Goal: Find specific page/section: Find specific page/section

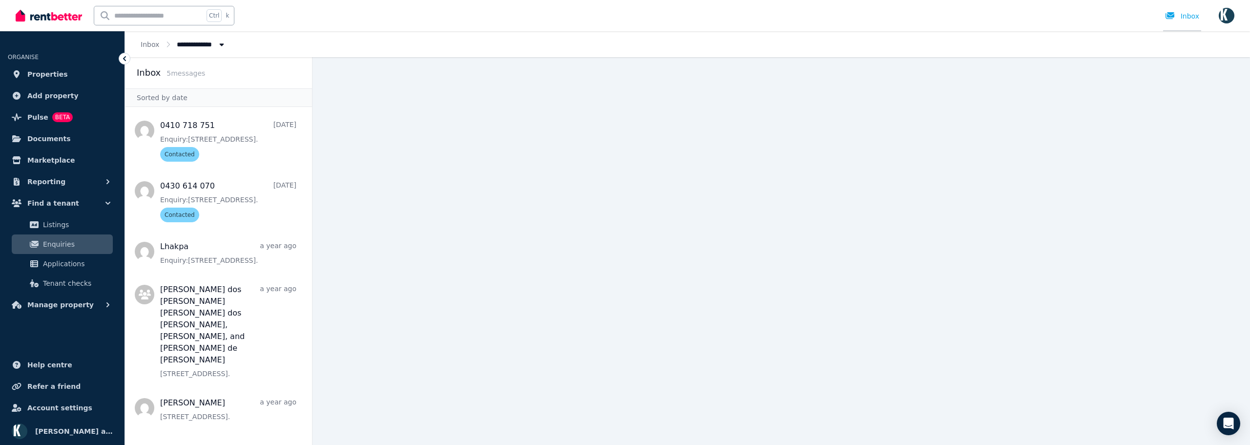
click at [1181, 17] on div at bounding box center [1173, 16] width 16 height 10
click at [64, 299] on button "Manage property" at bounding box center [62, 305] width 109 height 20
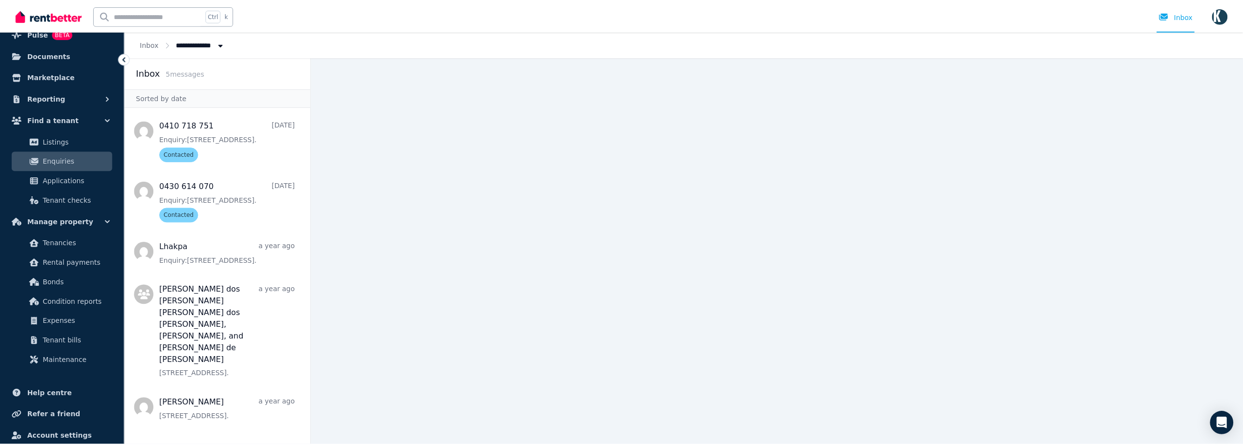
scroll to position [98, 0]
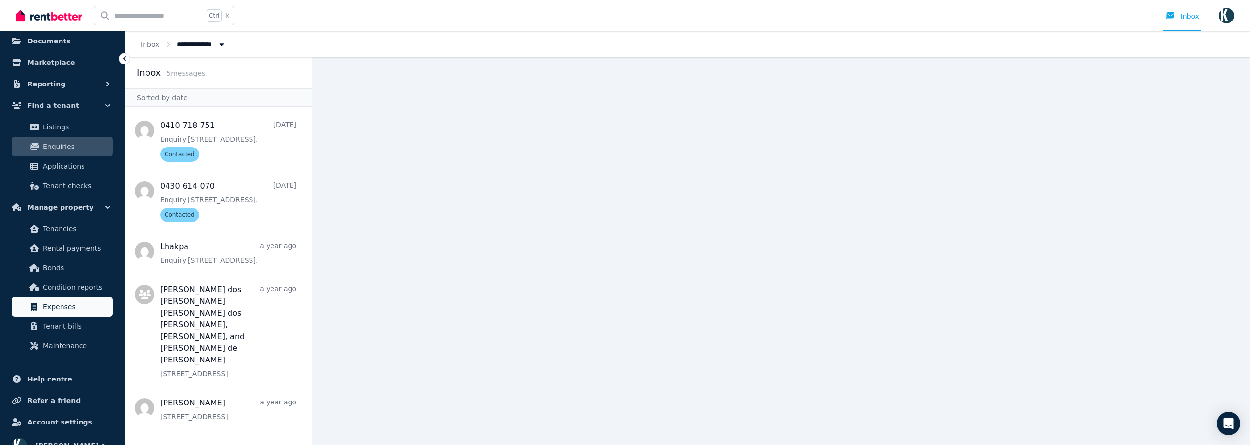
click at [61, 304] on span "Expenses" at bounding box center [76, 307] width 66 height 12
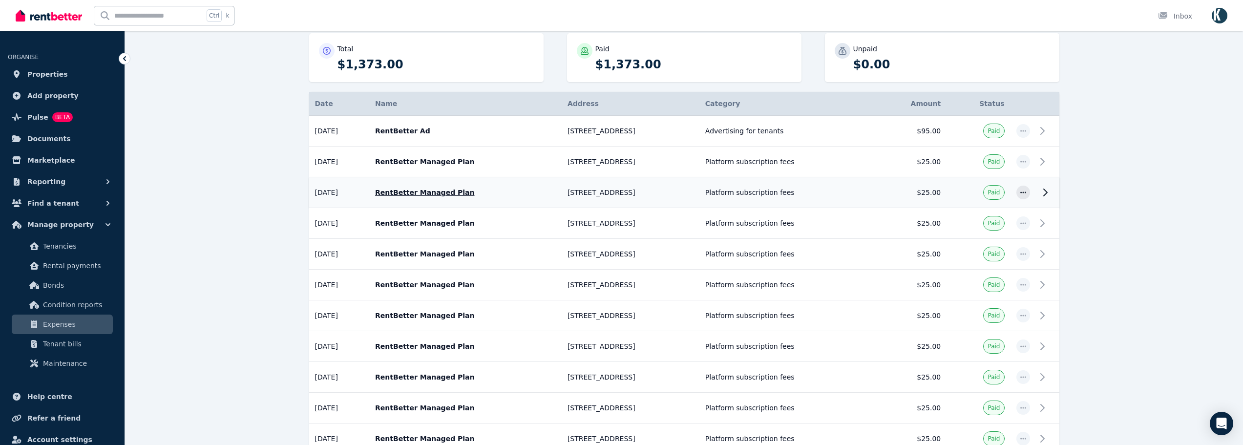
scroll to position [146, 0]
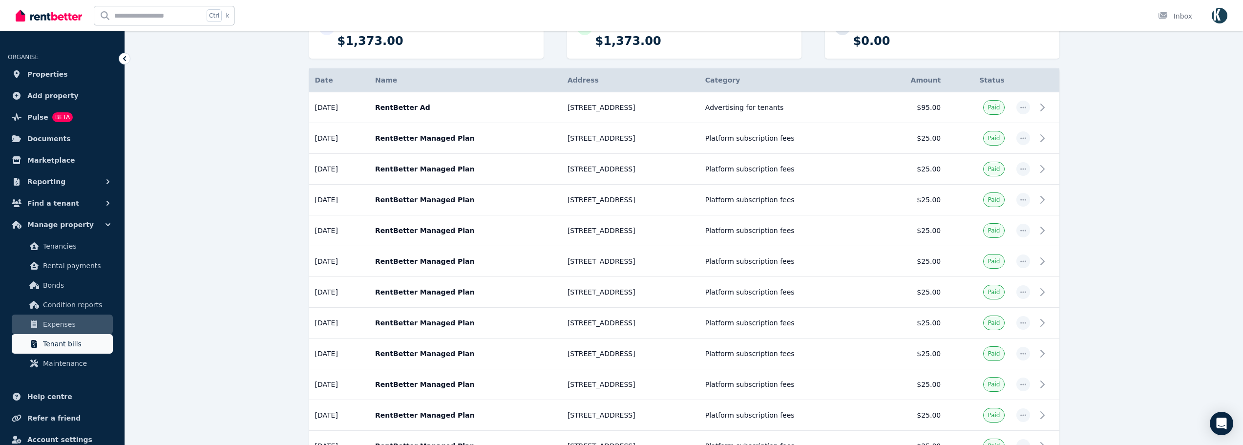
click at [65, 343] on span "Tenant bills" at bounding box center [76, 344] width 66 height 12
